Goal: Navigation & Orientation: Find specific page/section

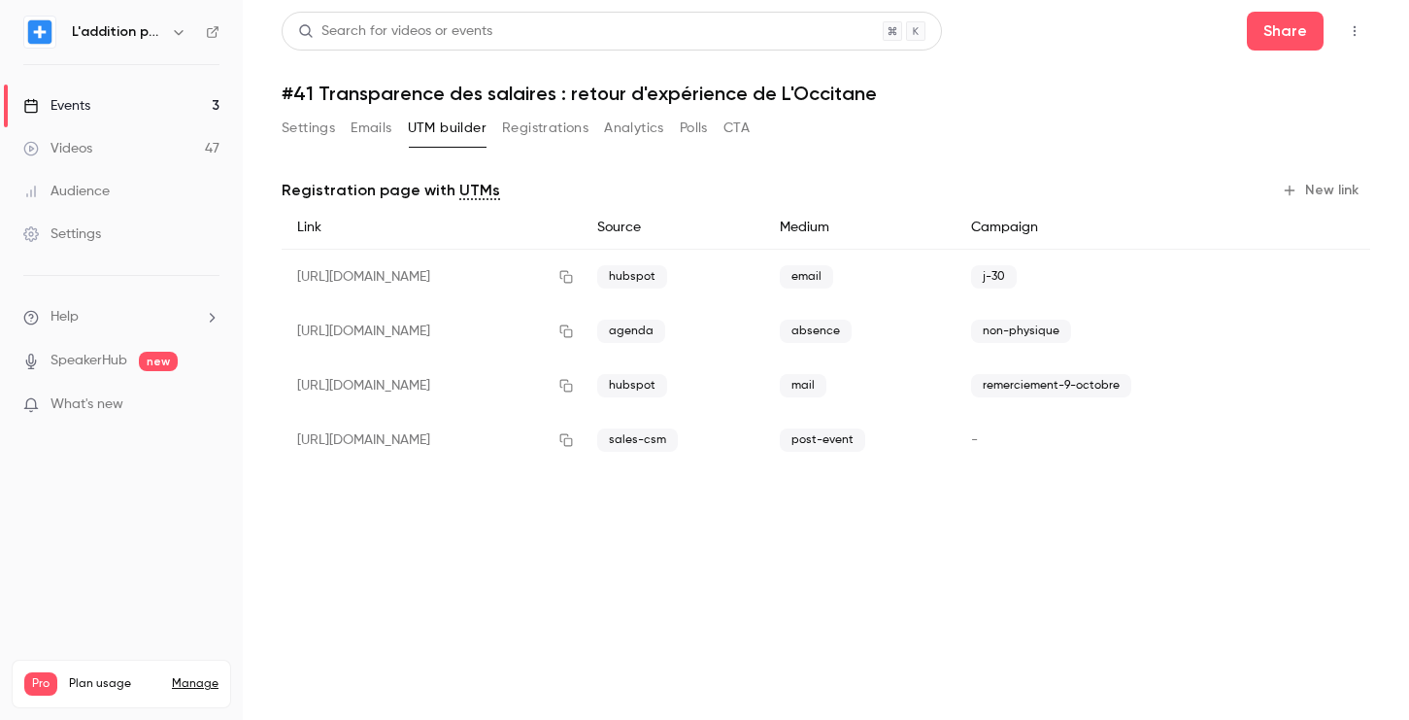
click at [121, 91] on link "Events 3" at bounding box center [121, 105] width 243 height 43
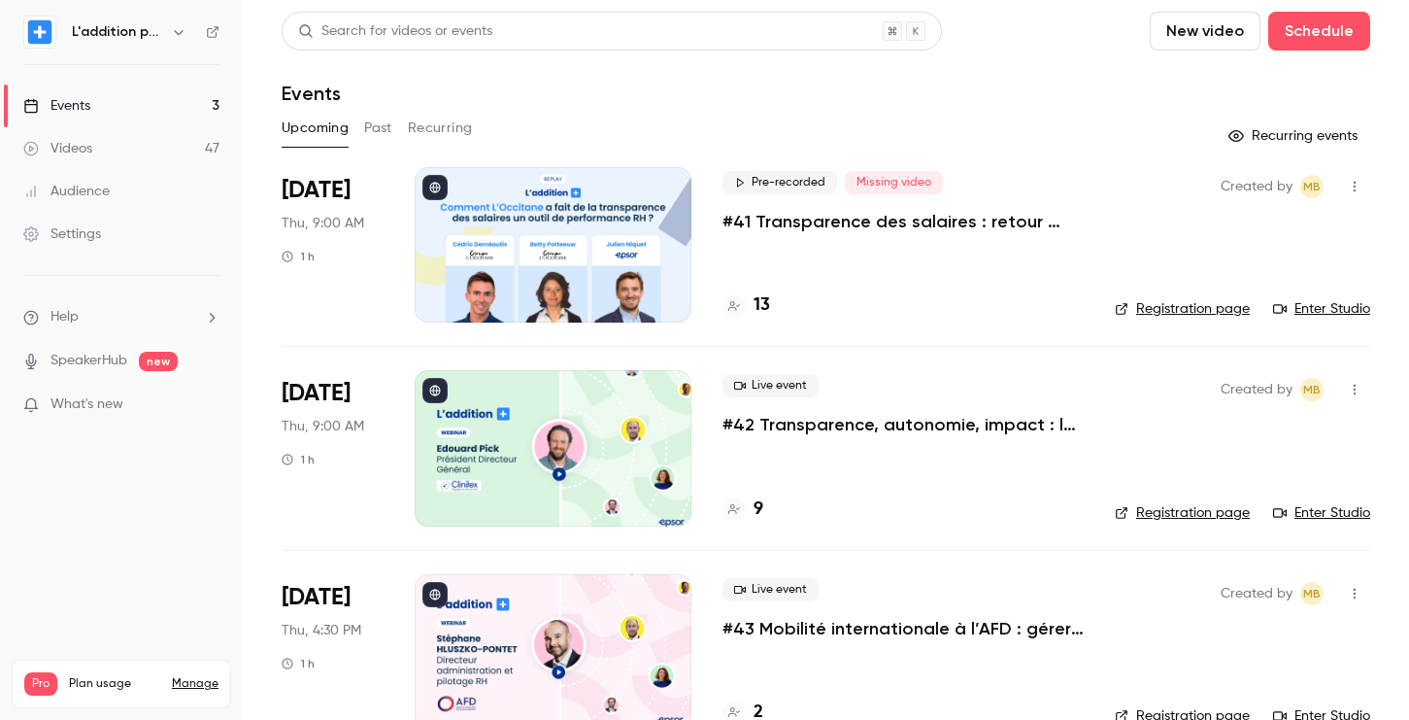
click at [121, 158] on link "Videos 47" at bounding box center [121, 148] width 243 height 43
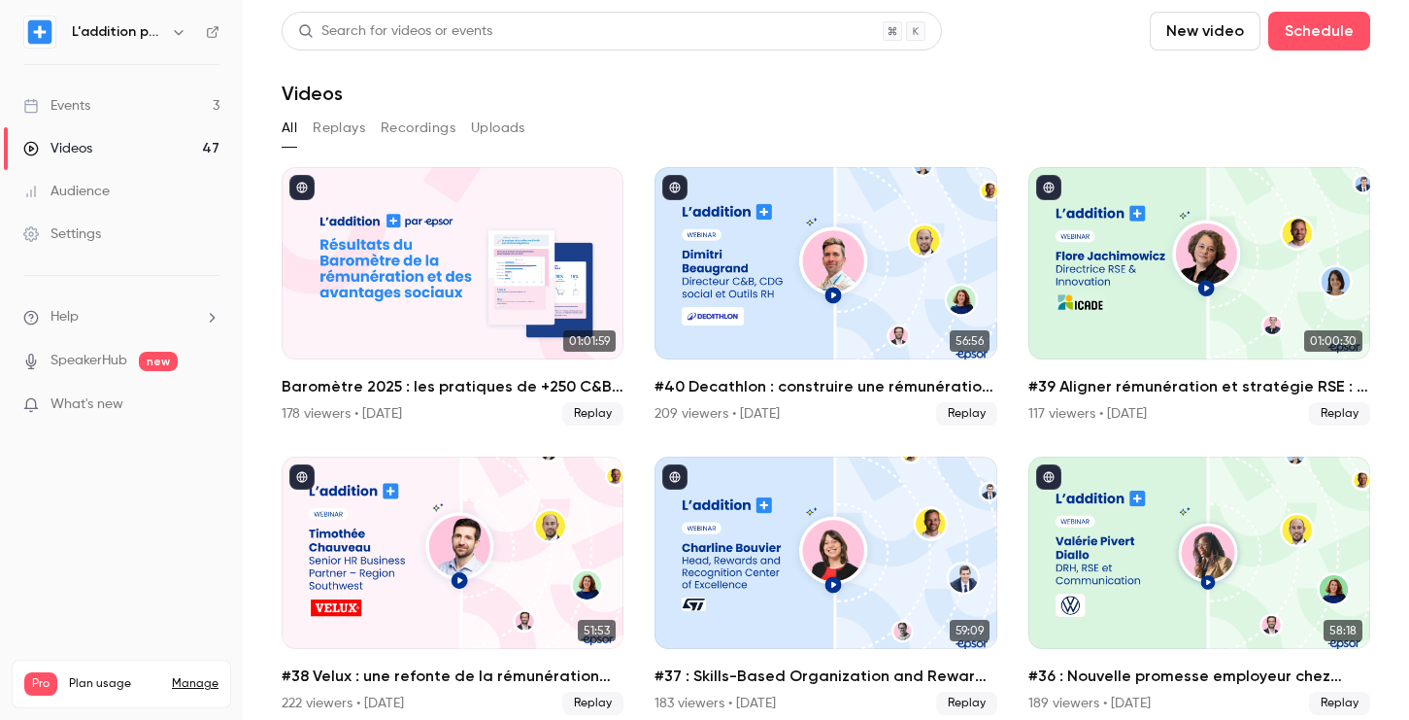
click at [67, 139] on div "Videos" at bounding box center [57, 148] width 69 height 19
click at [83, 91] on link "Events 3" at bounding box center [121, 105] width 243 height 43
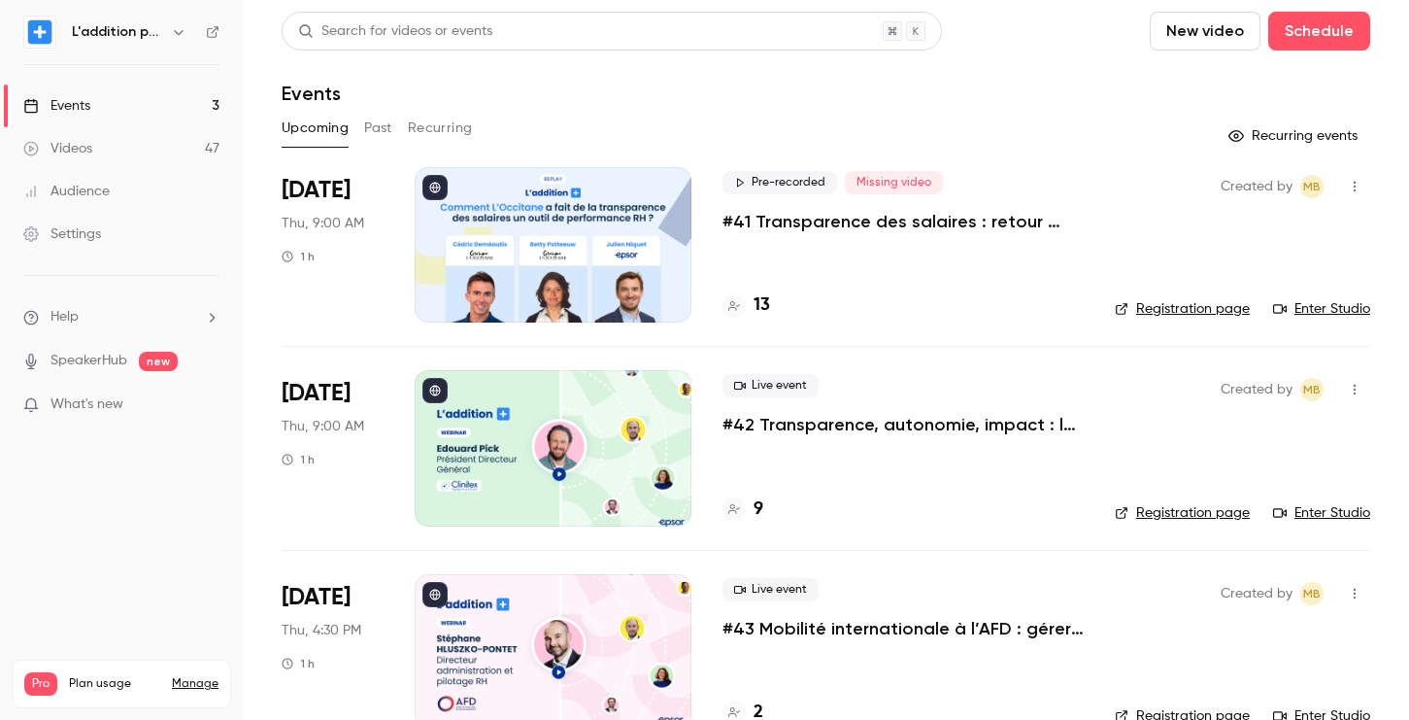
click at [167, 105] on link "Events 3" at bounding box center [121, 105] width 243 height 43
click at [159, 145] on link "Videos 47" at bounding box center [121, 148] width 243 height 43
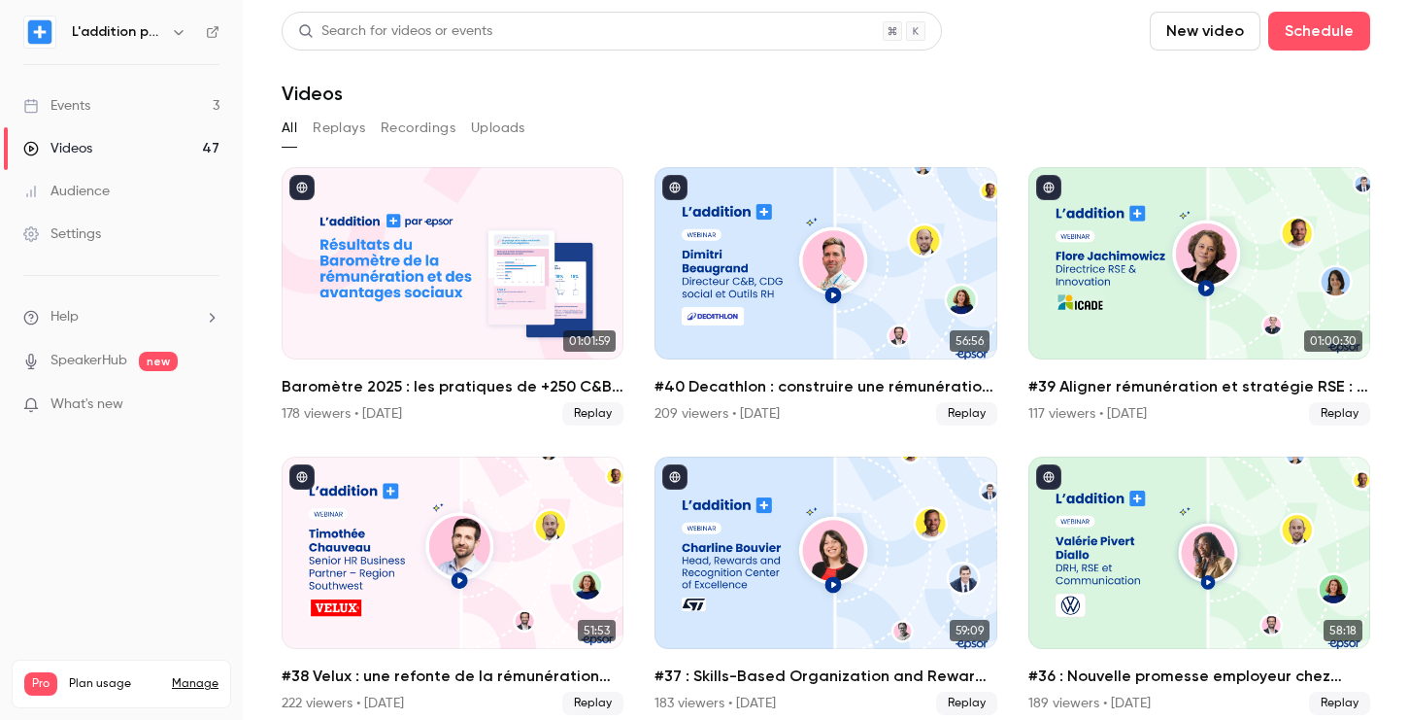
click at [170, 88] on link "Events 3" at bounding box center [121, 105] width 243 height 43
